Goal: Communication & Community: Share content

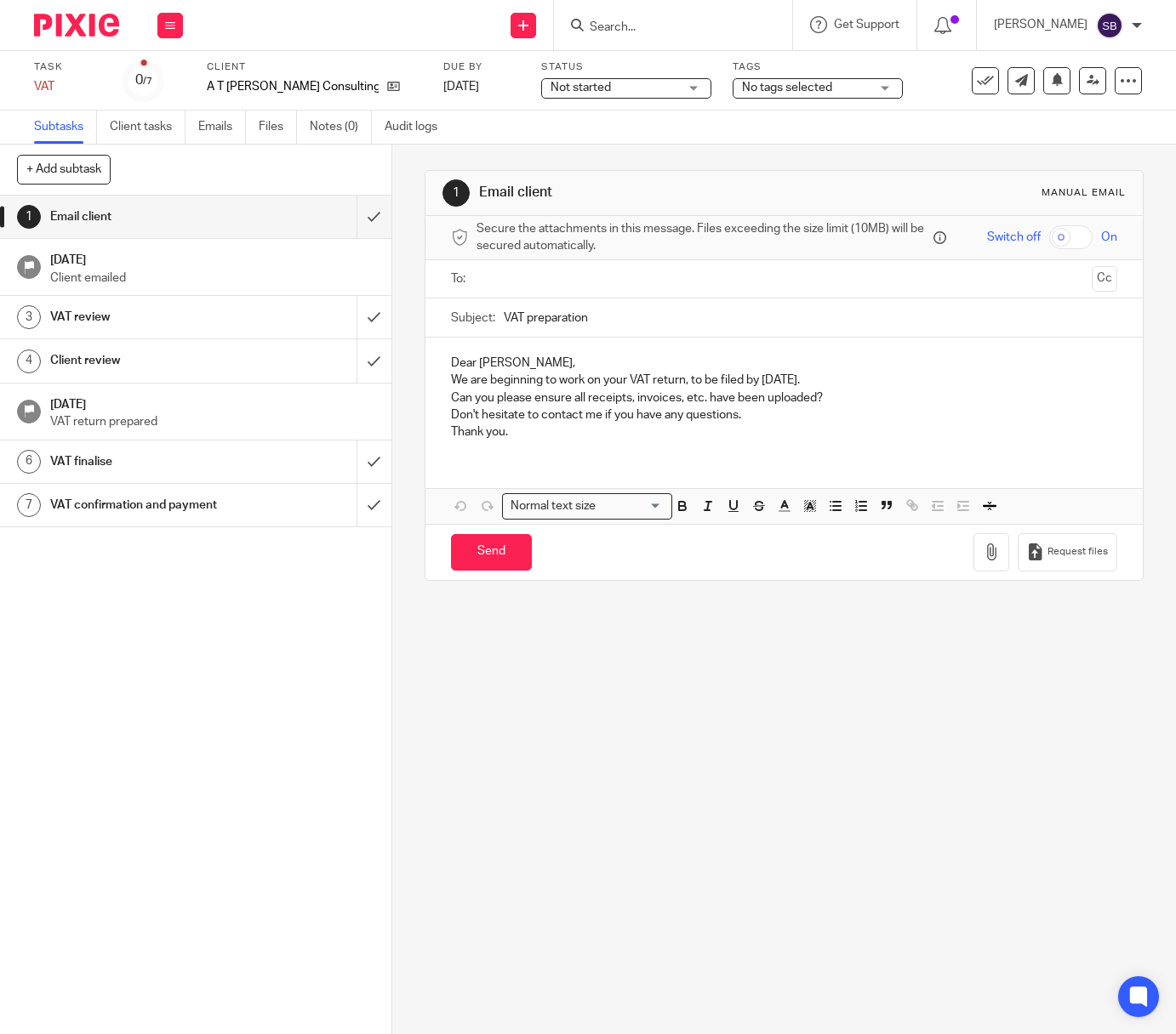
click at [560, 314] on input "VAT preparation" at bounding box center [810, 318] width 613 height 38
type input "VAT Return 7/25"
click at [543, 282] on input "text" at bounding box center [783, 280] width 601 height 20
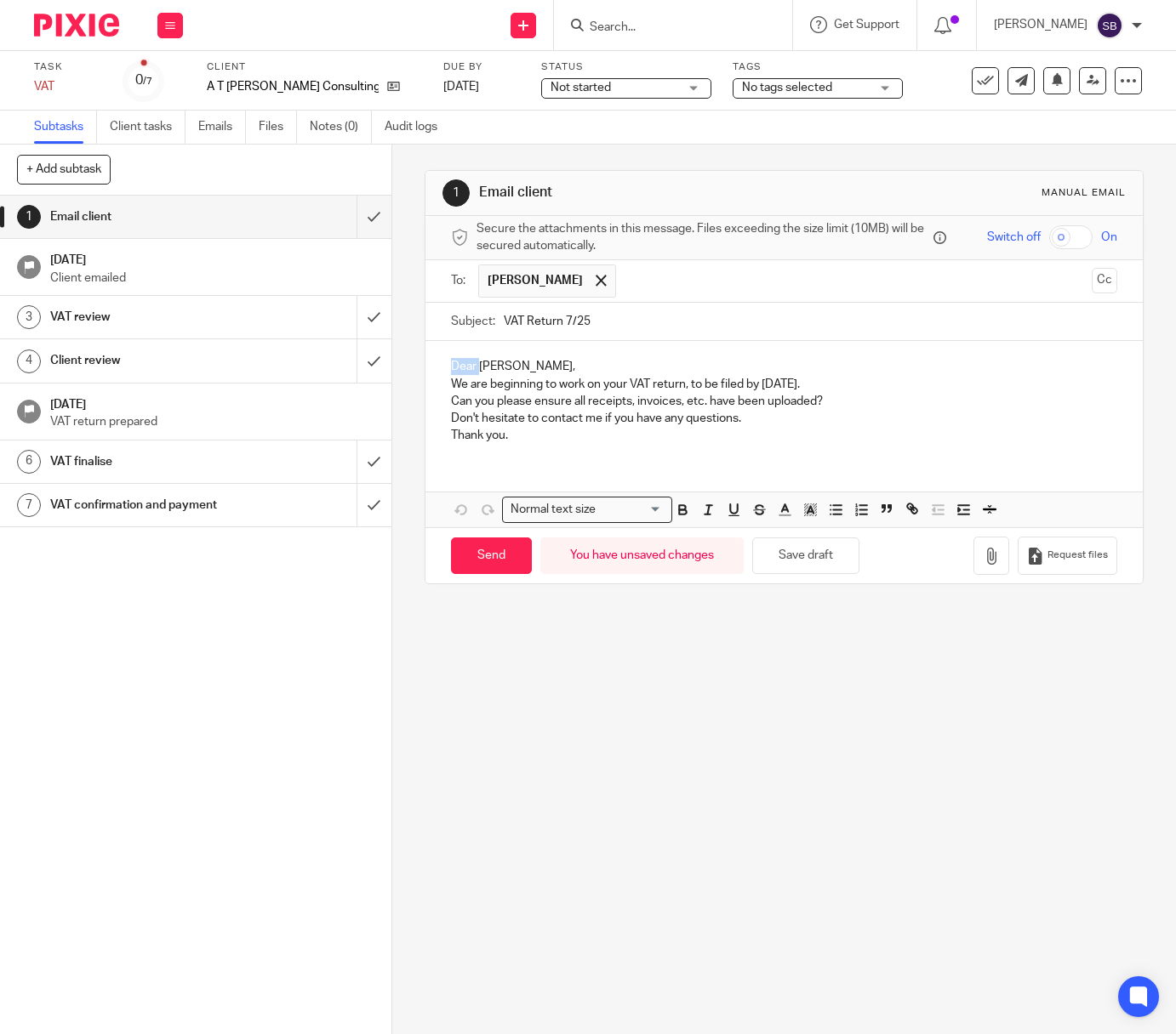
drag, startPoint x: 473, startPoint y: 367, endPoint x: 447, endPoint y: 368, distance: 26.0
click at [451, 368] on p "Dear [PERSON_NAME]," at bounding box center [783, 366] width 666 height 17
drag, startPoint x: 443, startPoint y: 382, endPoint x: 452, endPoint y: 386, distance: 9.8
click at [444, 382] on div "[PERSON_NAME], We are beginning to work on your VAT return, to be filed by [DAT…" at bounding box center [784, 399] width 717 height 116
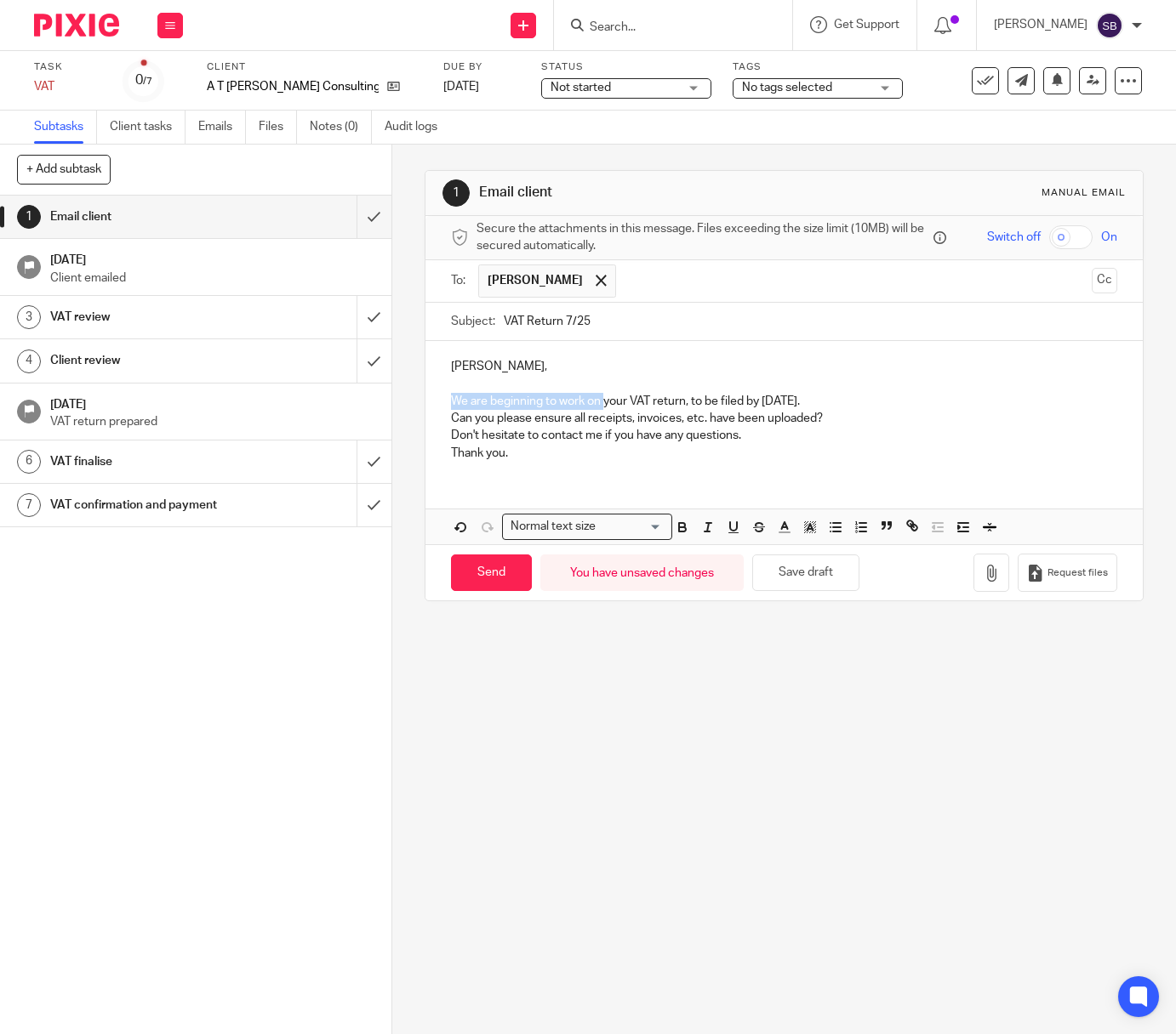
drag, startPoint x: 598, startPoint y: 404, endPoint x: 445, endPoint y: 400, distance: 153.1
click at [445, 400] on div "[PERSON_NAME], We are beginning to work on your VAT return, to be filed by [DAT…" at bounding box center [784, 408] width 717 height 134
click at [784, 404] on p "Please find attached your VAT return, to be filed by [DATE]." at bounding box center [783, 401] width 666 height 17
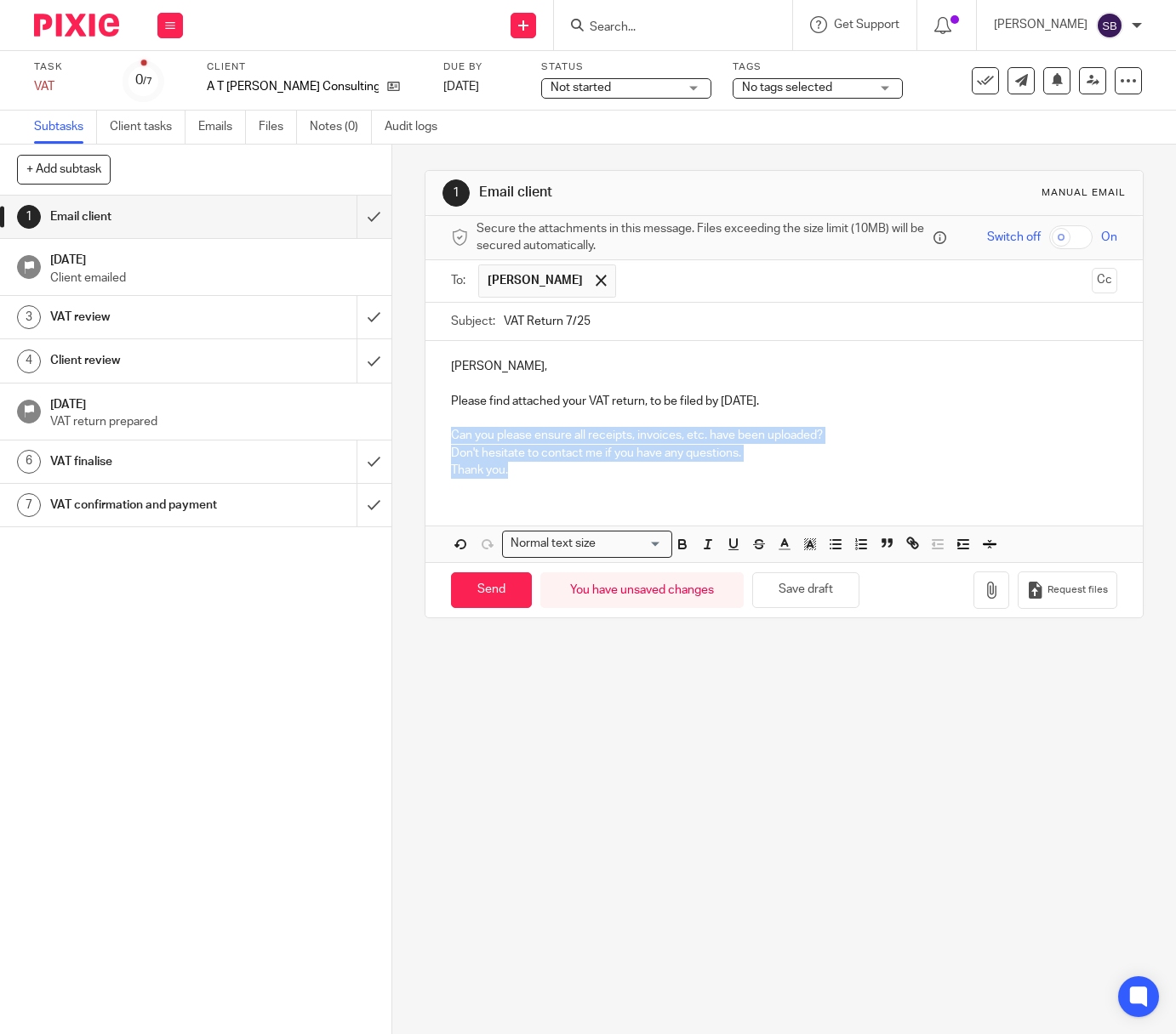
drag, startPoint x: 445, startPoint y: 436, endPoint x: 738, endPoint y: 488, distance: 297.6
click at [738, 488] on div "[PERSON_NAME], Please find attached your VAT return, to be filed by [DATE]. Can…" at bounding box center [784, 416] width 717 height 151
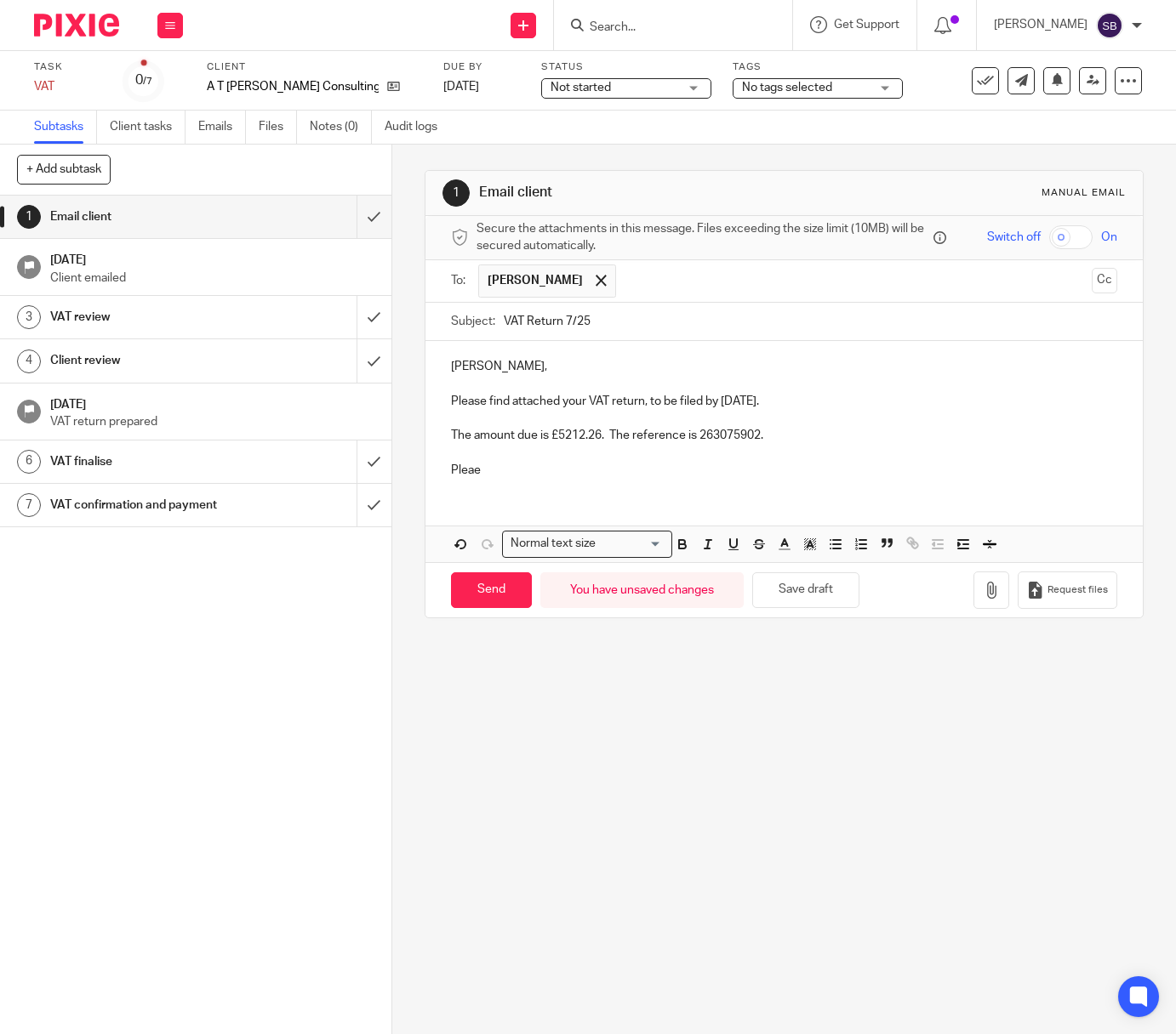
click at [472, 467] on p "Pleae" at bounding box center [783, 470] width 666 height 17
click at [513, 480] on div "[PERSON_NAME], Please find attached your VAT return, to be filed by [DATE]. The…" at bounding box center [784, 416] width 717 height 151
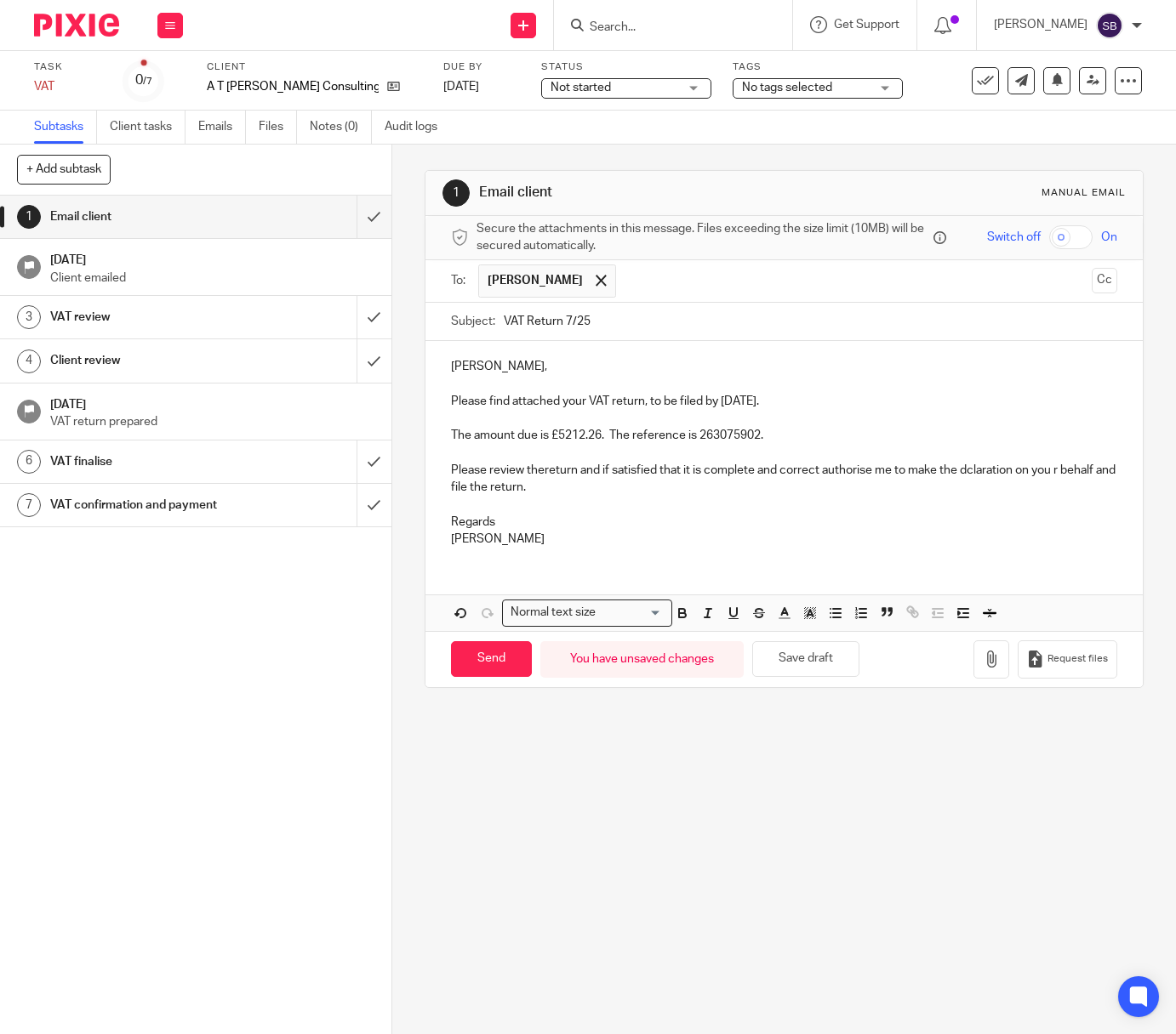
click at [541, 475] on p "Please review thereturn and if satisfied that it is complete and correct author…" at bounding box center [783, 479] width 666 height 35
click at [540, 473] on p "Please review thereturn and if satisfied that it is complete and correct author…" at bounding box center [783, 479] width 666 height 35
click at [980, 472] on p "Please review the return and if satisfied that it is complete and correct autho…" at bounding box center [783, 479] width 666 height 35
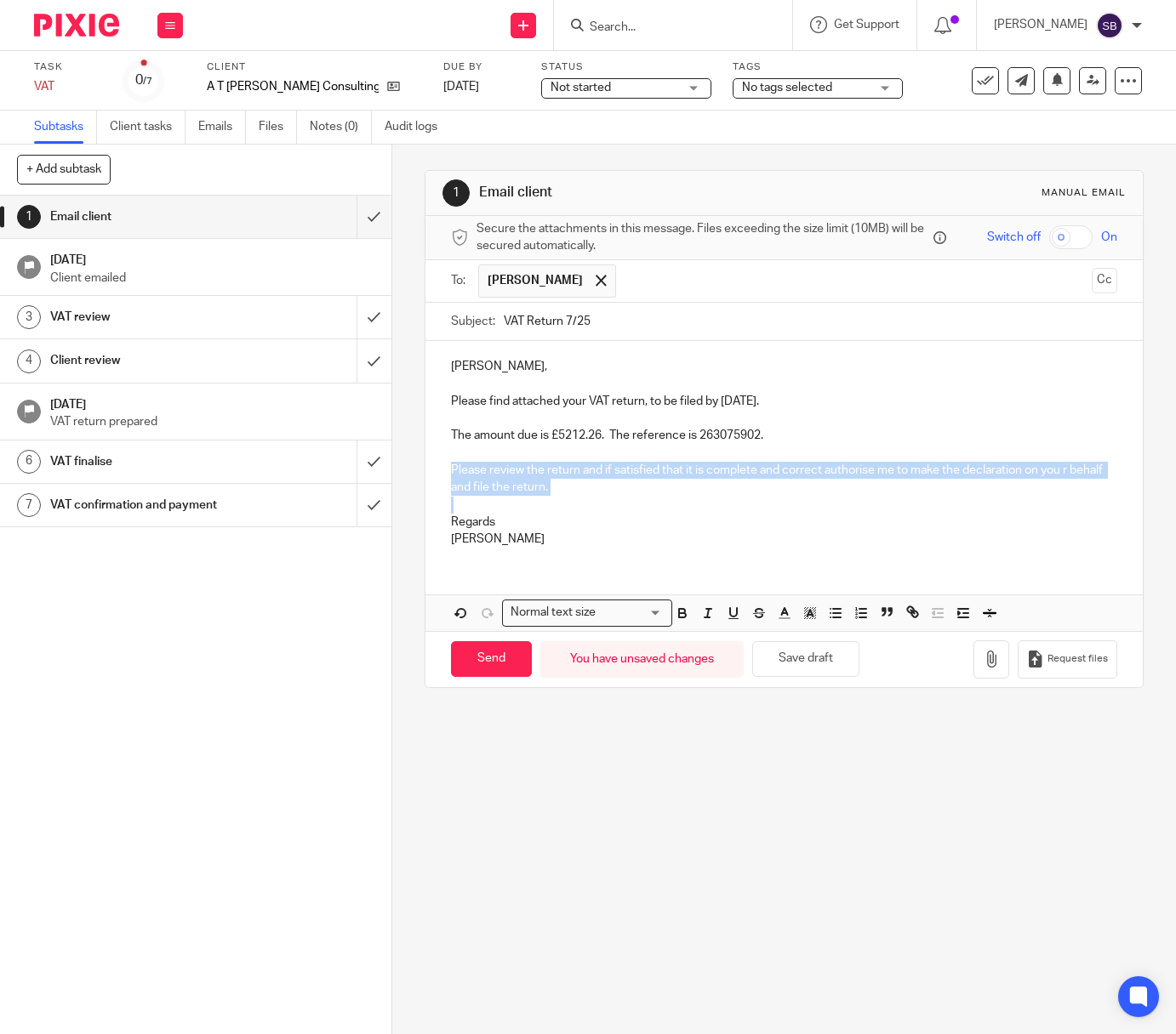
drag, startPoint x: 445, startPoint y: 468, endPoint x: 606, endPoint y: 501, distance: 164.3
click at [606, 501] on div "[PERSON_NAME], Please find attached your VAT return, to be filed by [DATE]. The…" at bounding box center [784, 451] width 717 height 220
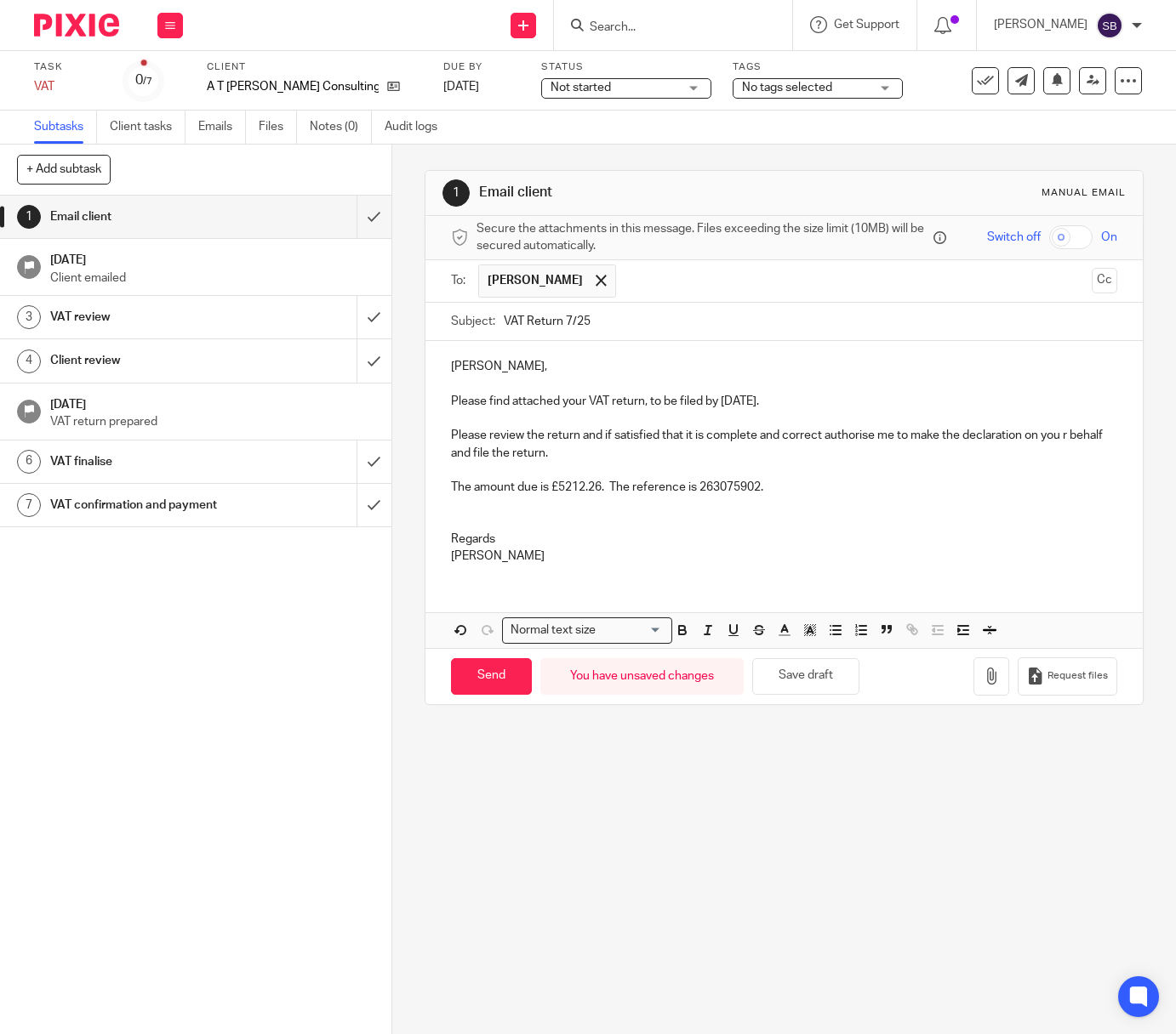
click at [818, 440] on p "Please review the return and if satisfied that it is complete and correct autho…" at bounding box center [783, 444] width 666 height 35
click at [982, 677] on icon "button" at bounding box center [990, 675] width 17 height 17
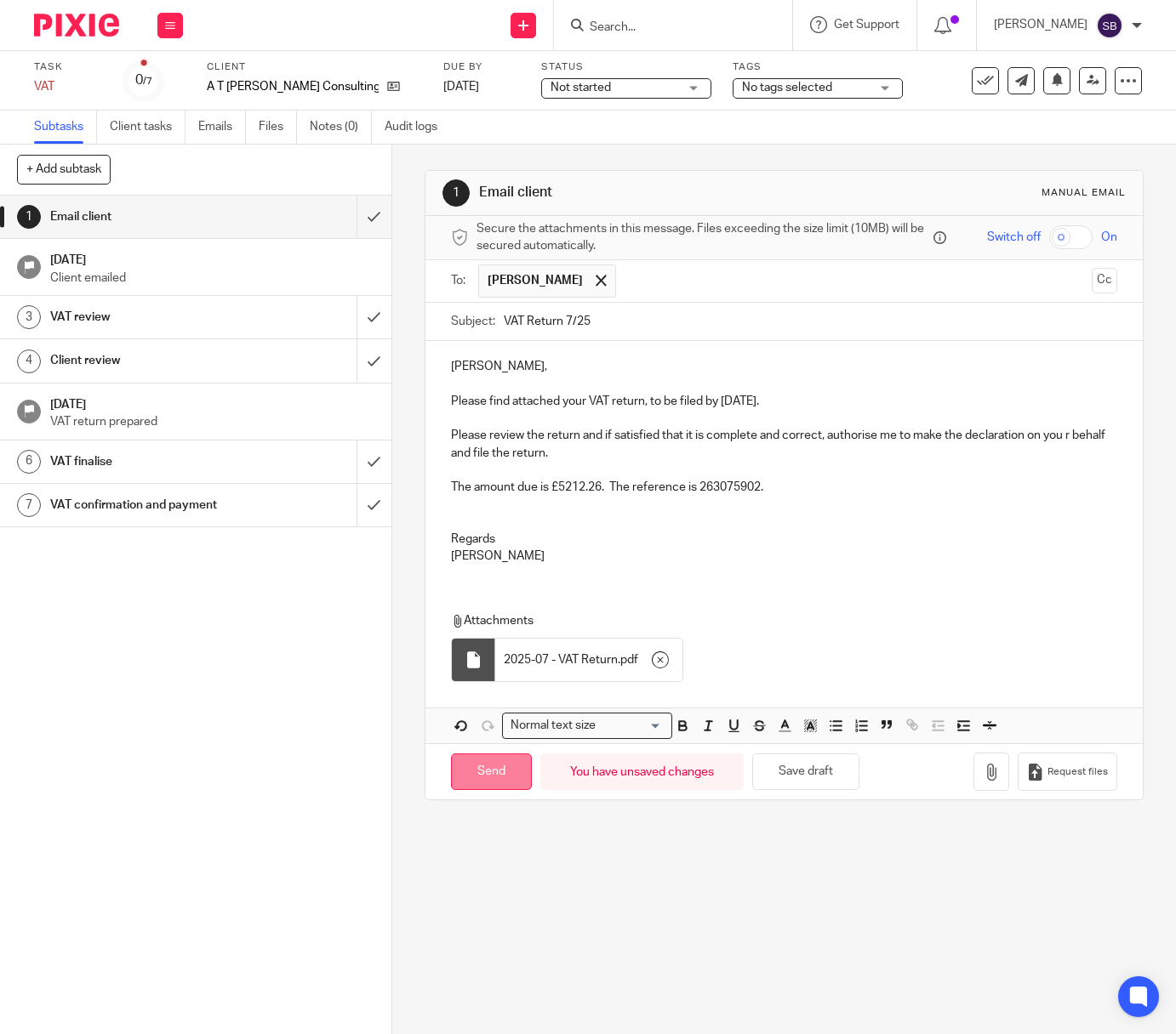
click at [478, 775] on input "Send" at bounding box center [491, 771] width 81 height 37
type input "Sent"
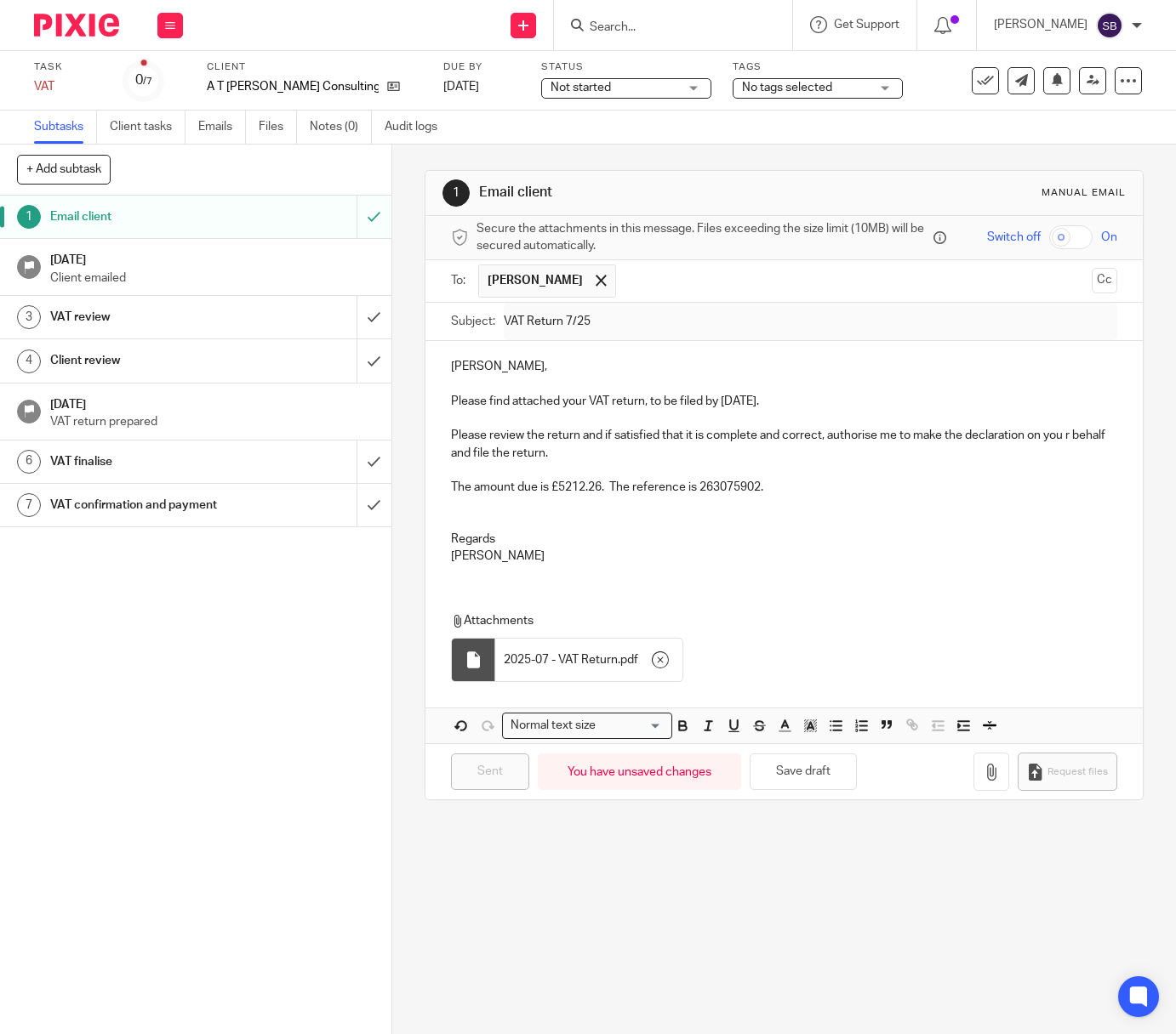
click at [588, 94] on span "Not started" at bounding box center [614, 88] width 128 height 18
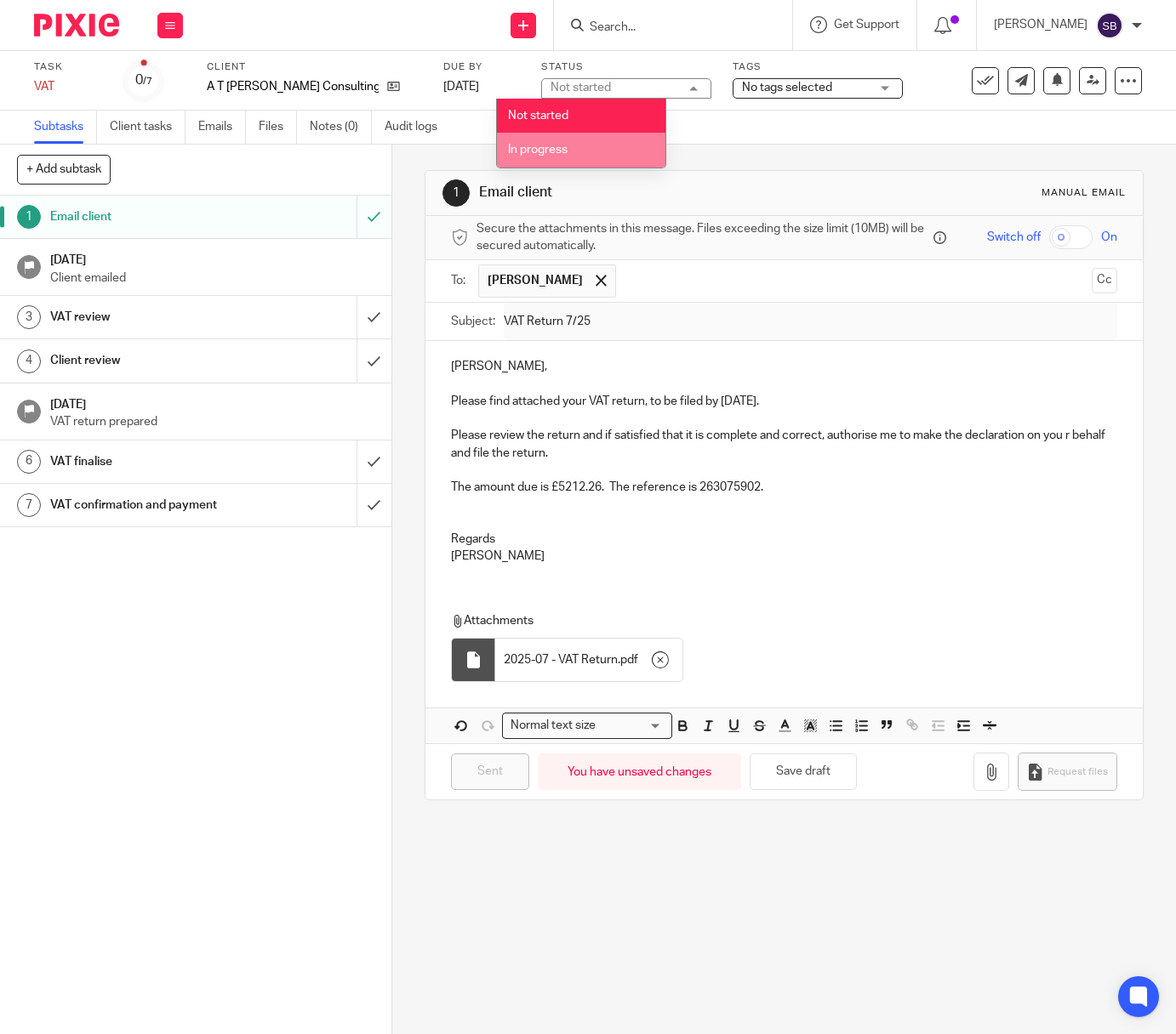
click at [580, 154] on li "In progress" at bounding box center [581, 150] width 169 height 35
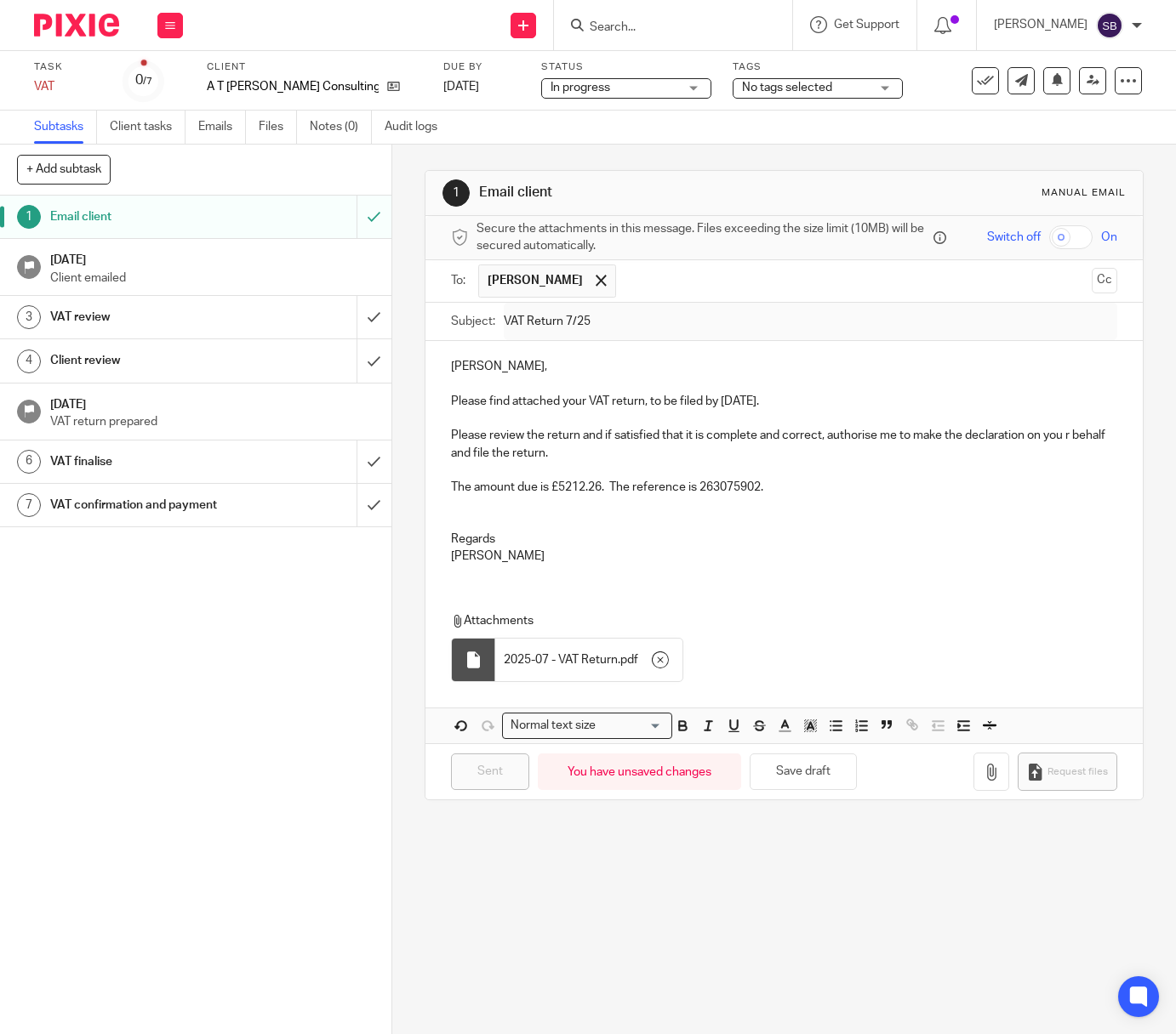
click at [748, 88] on span "No tags selected" at bounding box center [786, 88] width 90 height 12
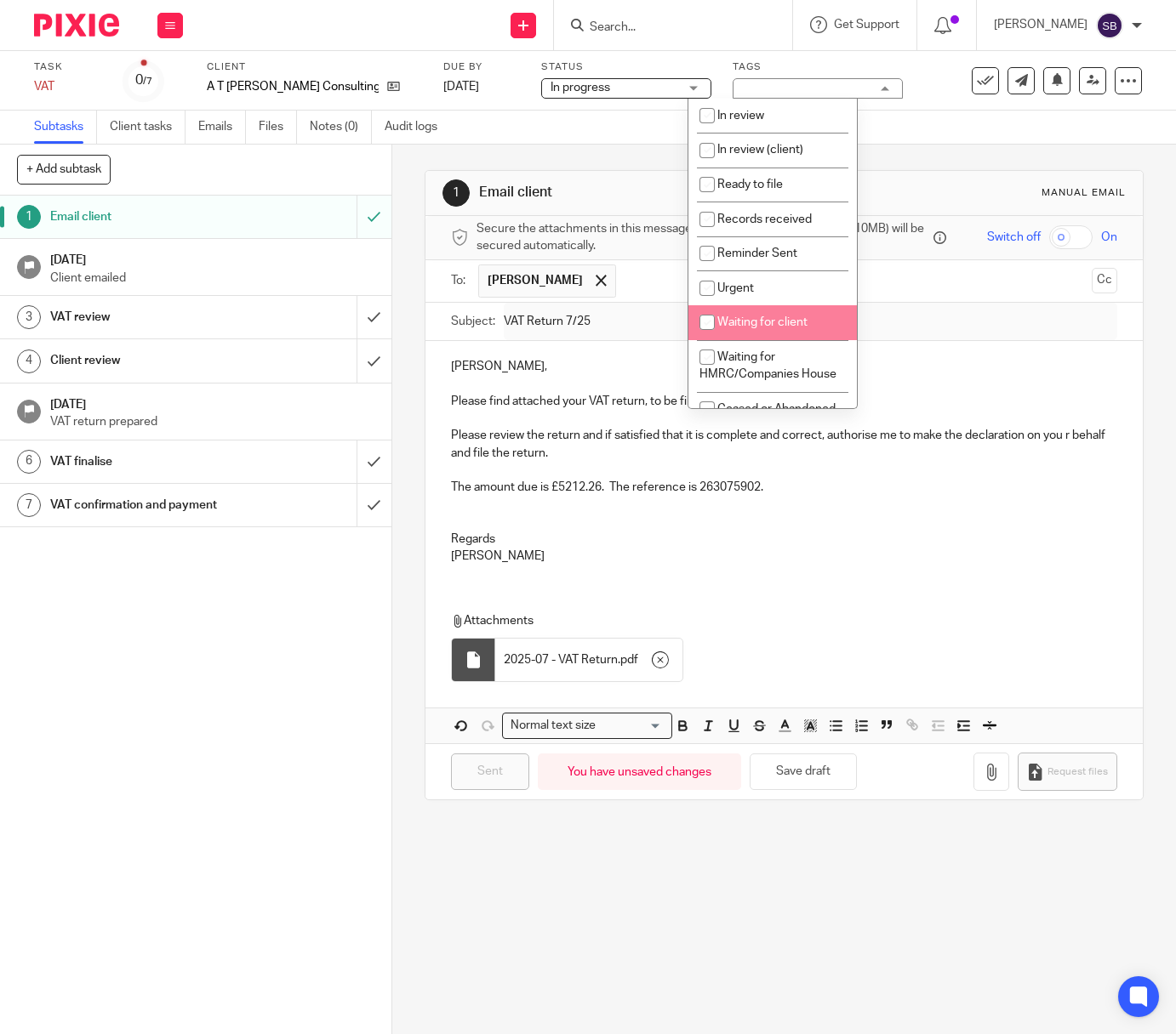
click at [775, 314] on li "Waiting for client" at bounding box center [772, 323] width 169 height 35
checkbox input "true"
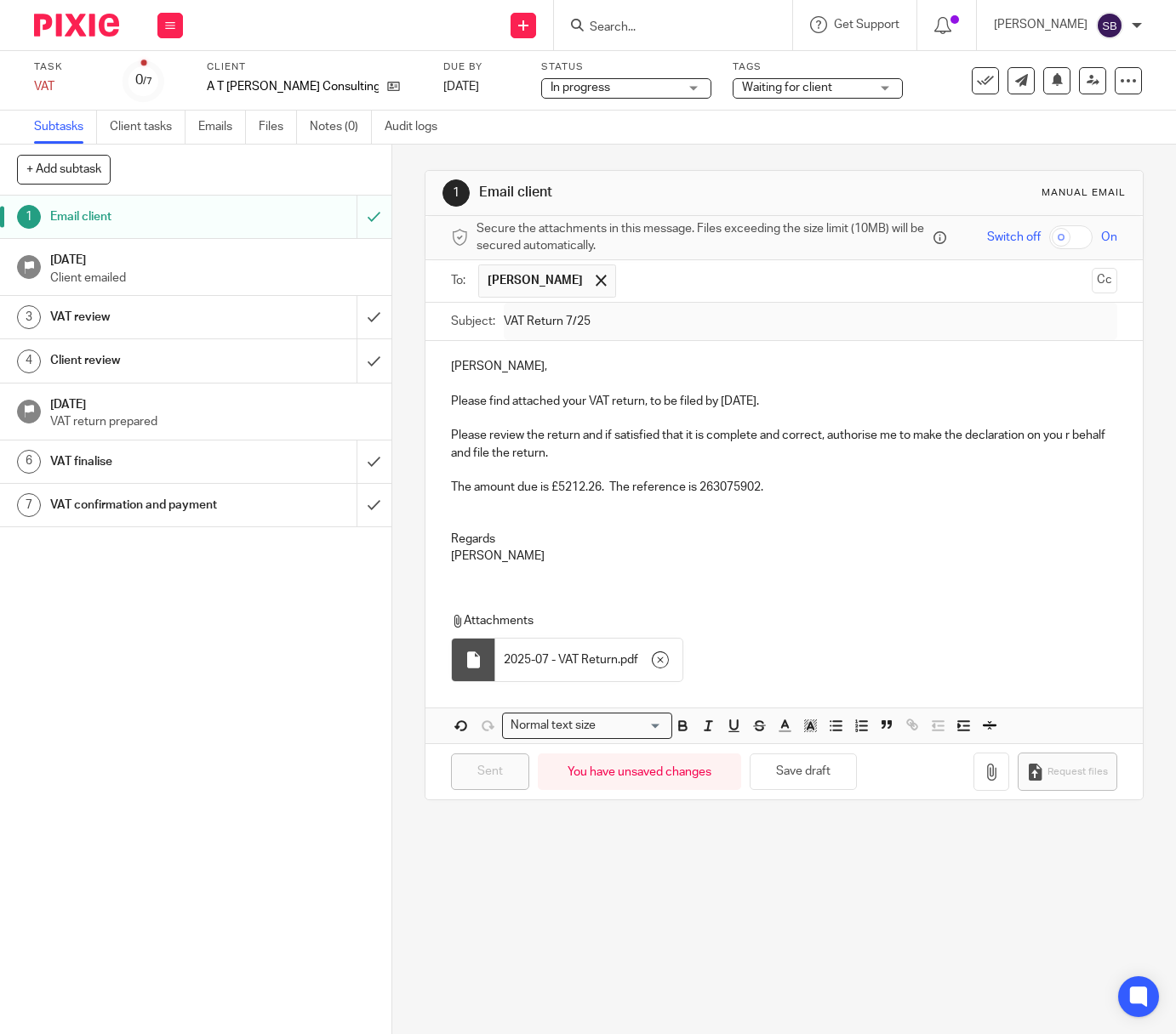
click at [924, 155] on div "1 Email client Manual email Secure the attachments in this message. Files excee…" at bounding box center [783, 486] width 718 height 681
